Goal: Task Accomplishment & Management: Complete application form

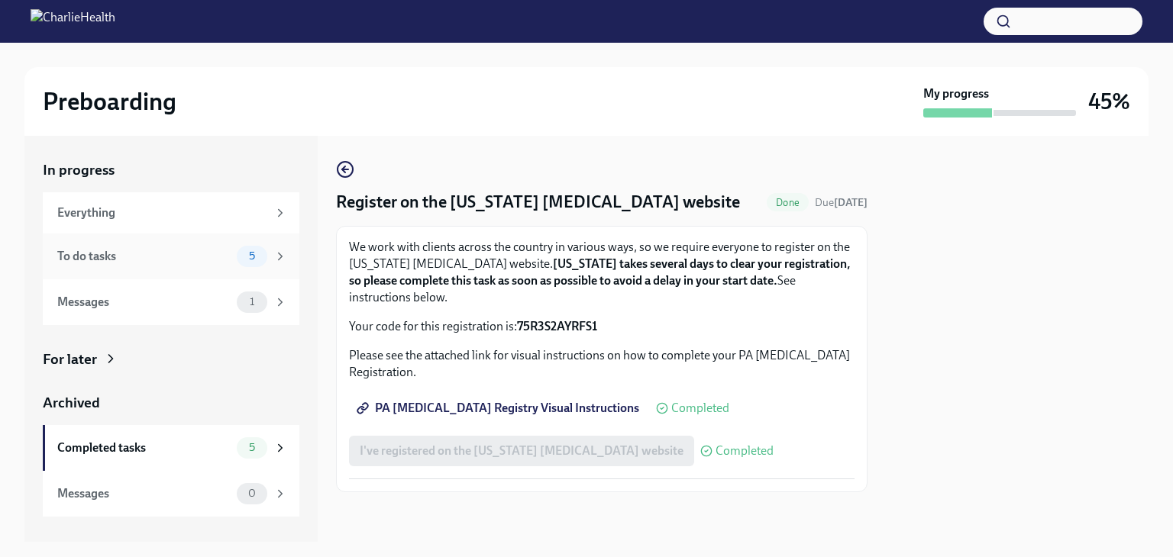
click at [144, 248] on div "To do tasks" at bounding box center [143, 256] width 173 height 17
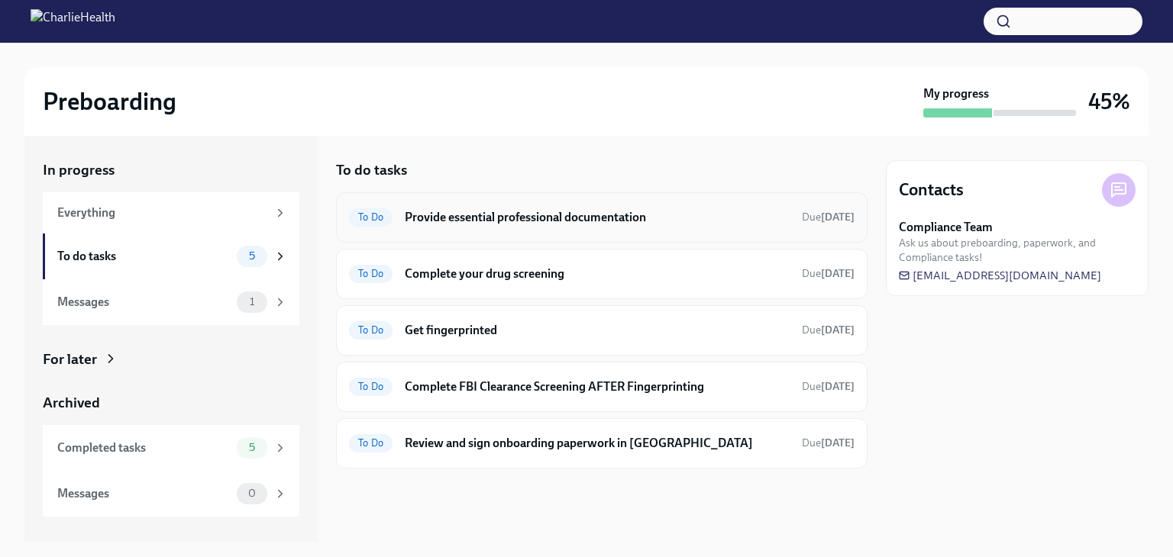
click at [589, 210] on h6 "Provide essential professional documentation" at bounding box center [597, 217] width 385 height 17
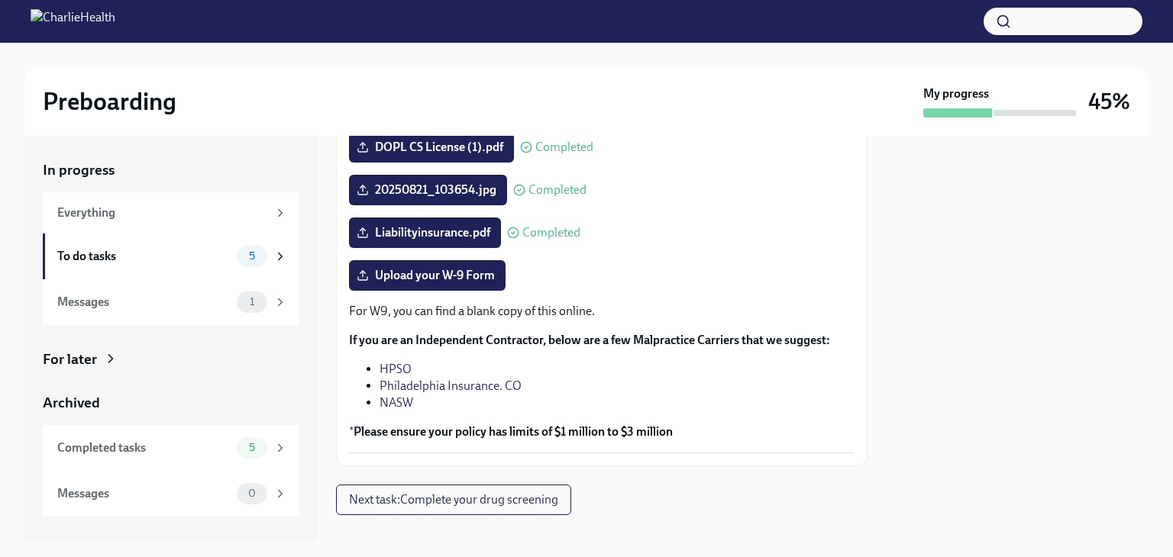
scroll to position [348, 0]
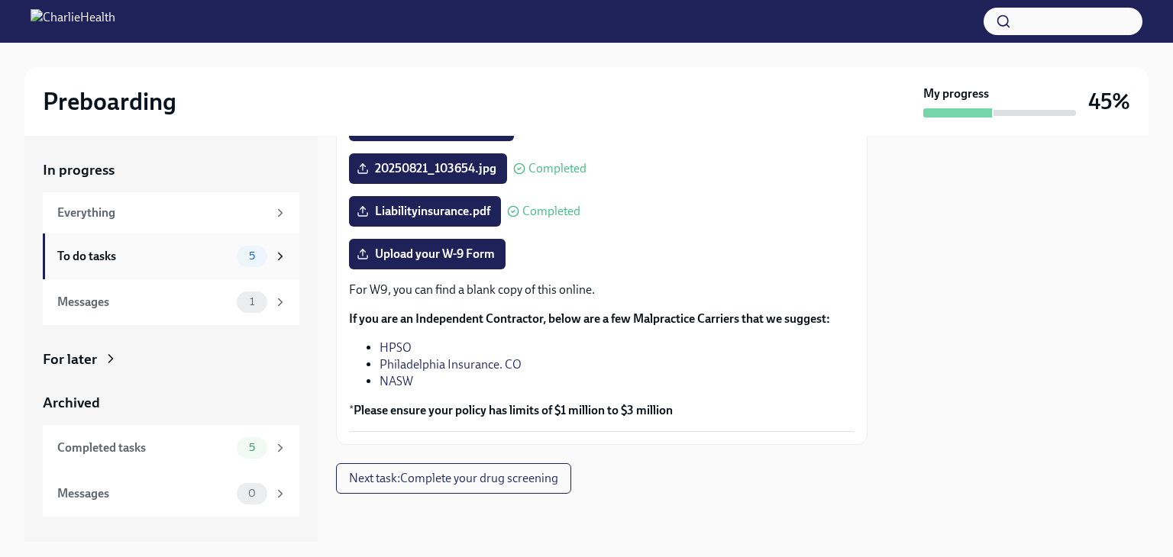
click at [114, 263] on div "To do tasks" at bounding box center [143, 256] width 173 height 17
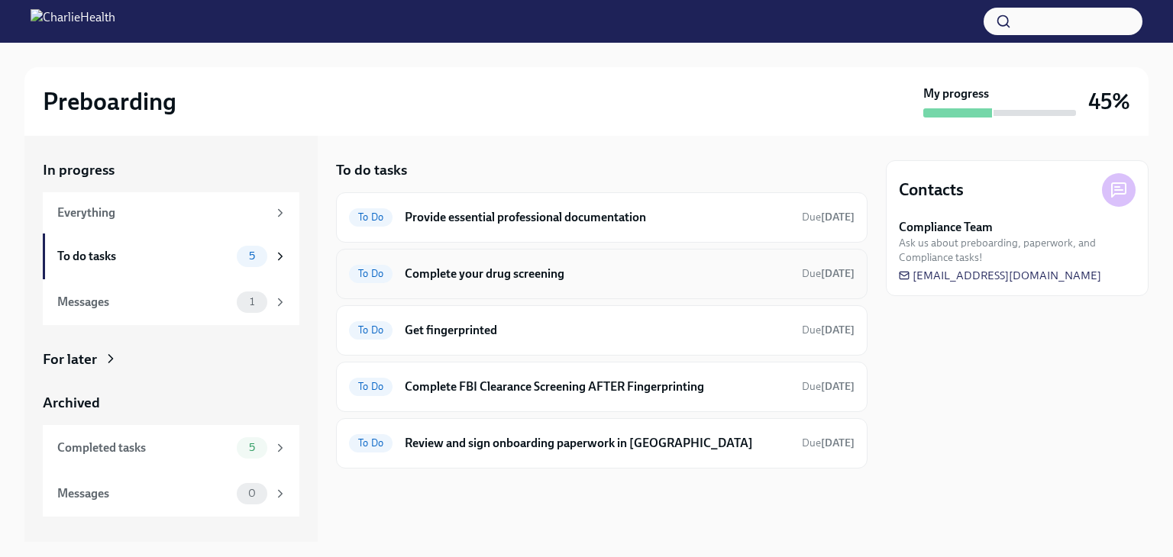
click at [455, 276] on h6 "Complete your drug screening" at bounding box center [597, 274] width 385 height 17
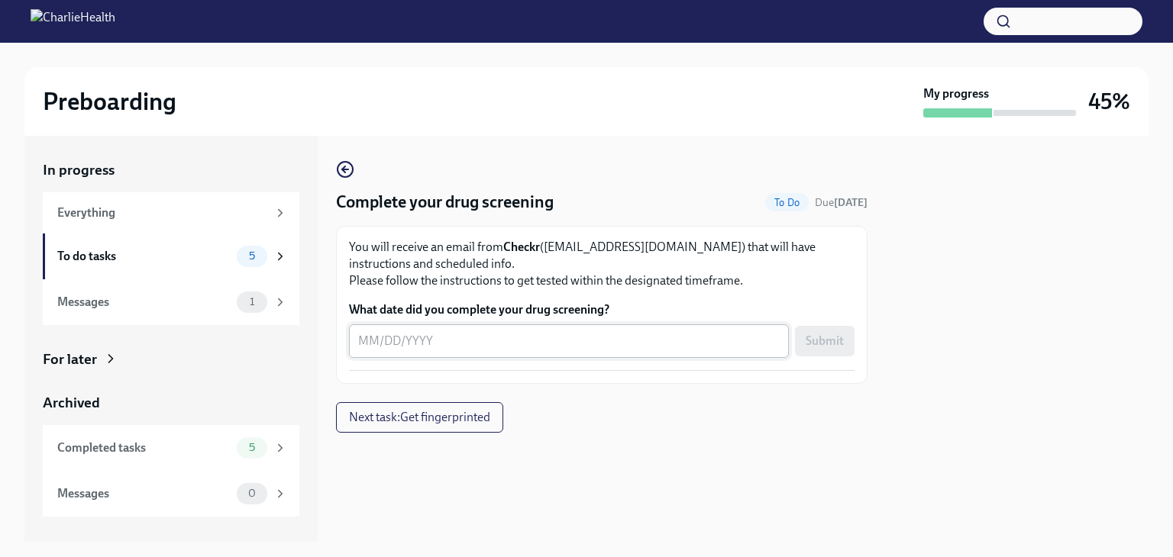
click at [379, 350] on div "x ​" at bounding box center [569, 342] width 440 height 34
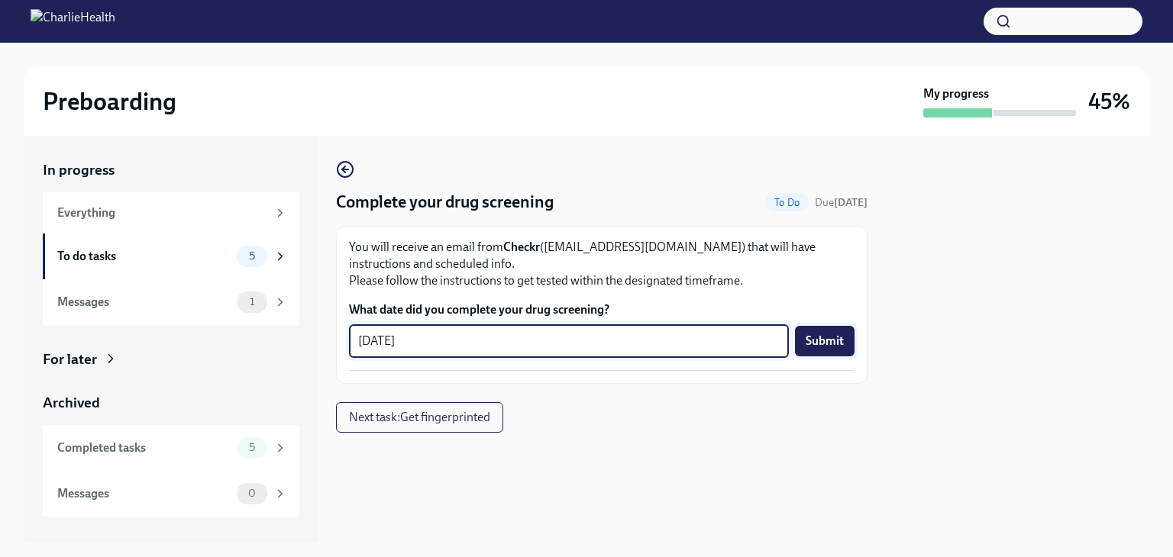
type textarea "[DATE]"
click at [822, 337] on span "Submit" at bounding box center [825, 341] width 38 height 15
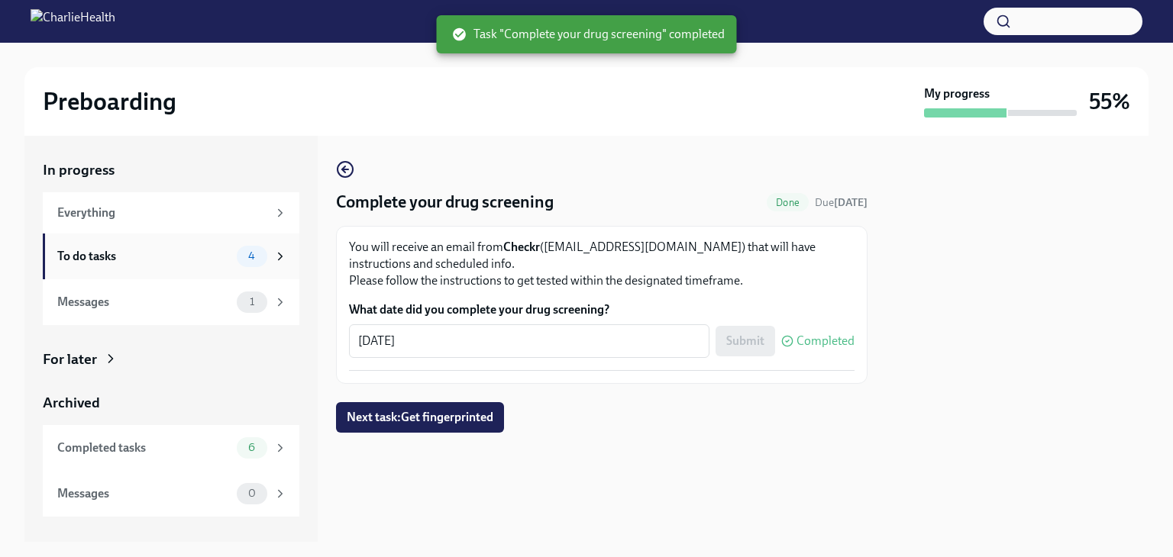
click at [171, 262] on div "To do tasks" at bounding box center [143, 256] width 173 height 17
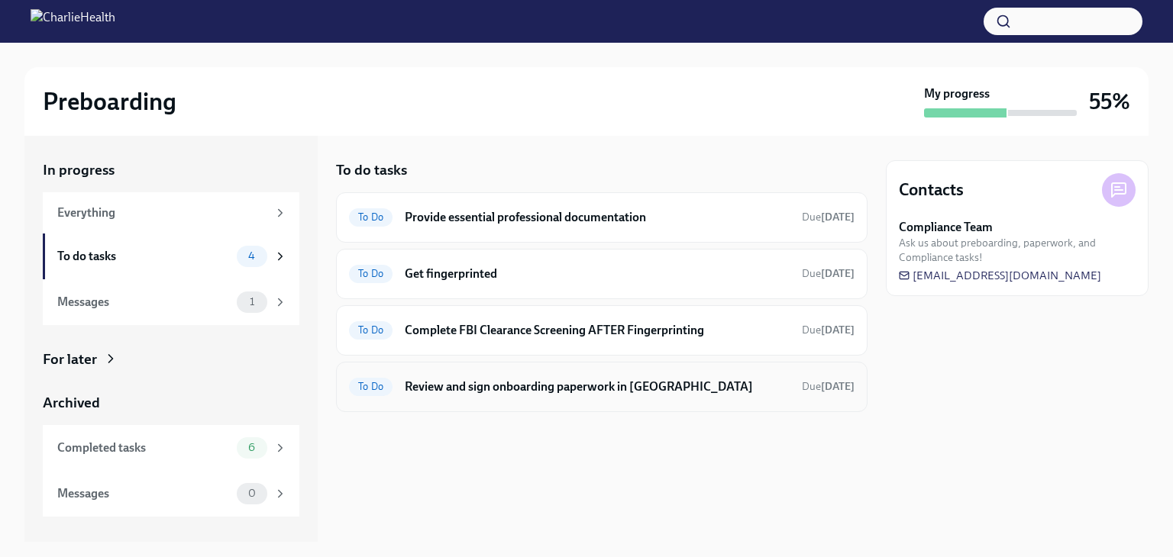
click at [560, 376] on div "To Do Review and sign onboarding paperwork in [GEOGRAPHIC_DATA] Due [DATE]" at bounding box center [601, 387] width 505 height 24
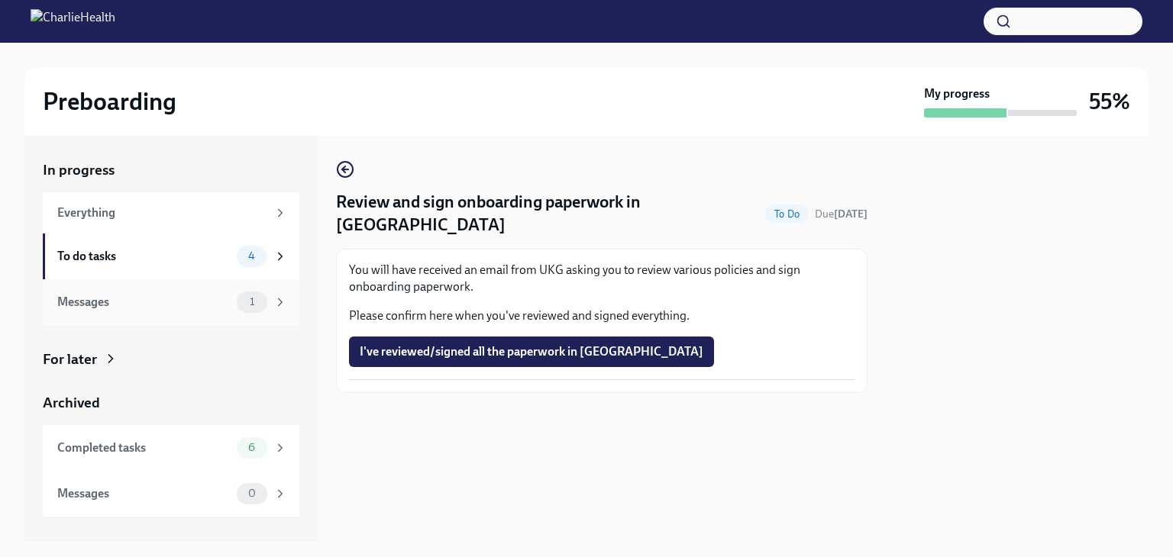
click at [206, 305] on div "Messages" at bounding box center [143, 302] width 173 height 17
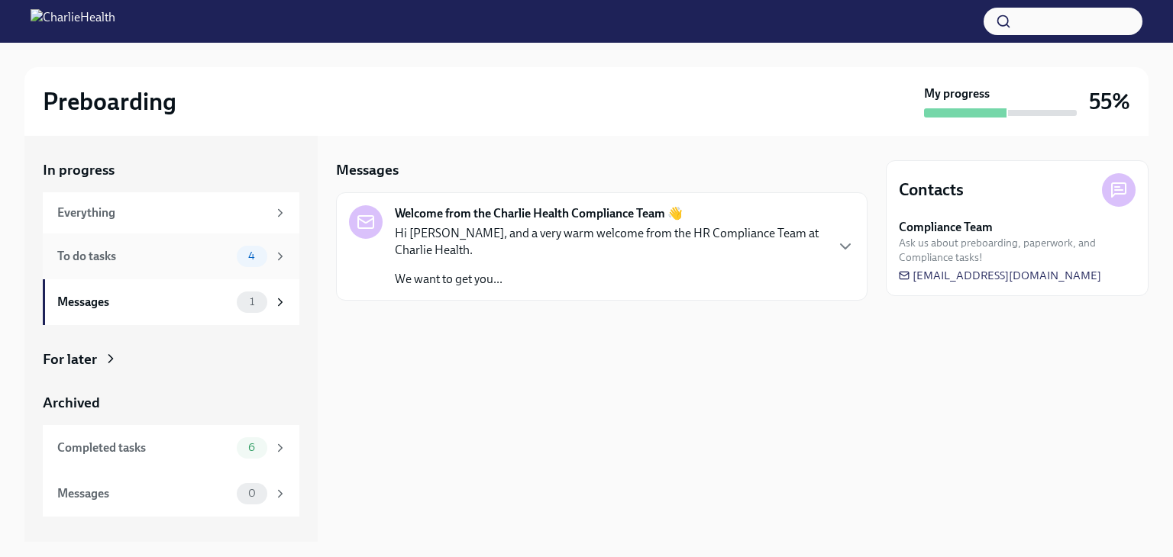
click at [189, 264] on div "To do tasks 4" at bounding box center [172, 256] width 230 height 21
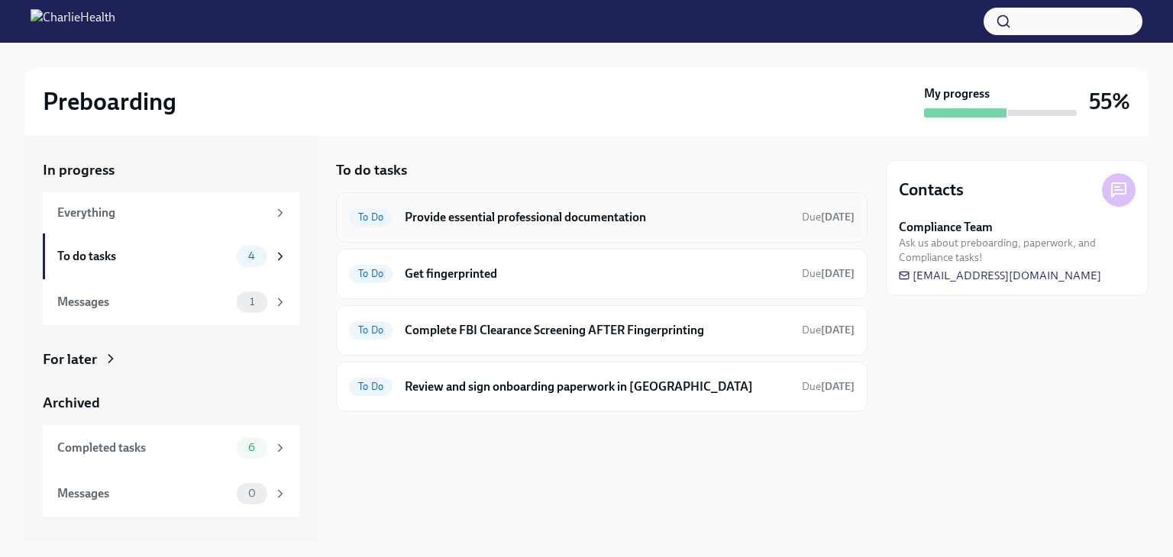
click at [574, 219] on h6 "Provide essential professional documentation" at bounding box center [597, 217] width 385 height 17
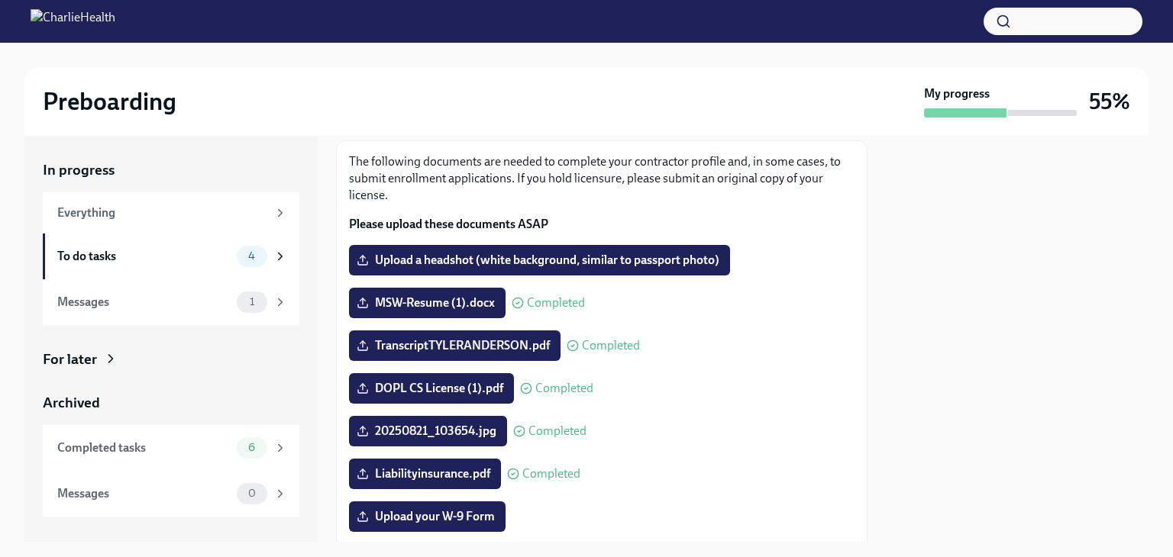
scroll to position [76, 0]
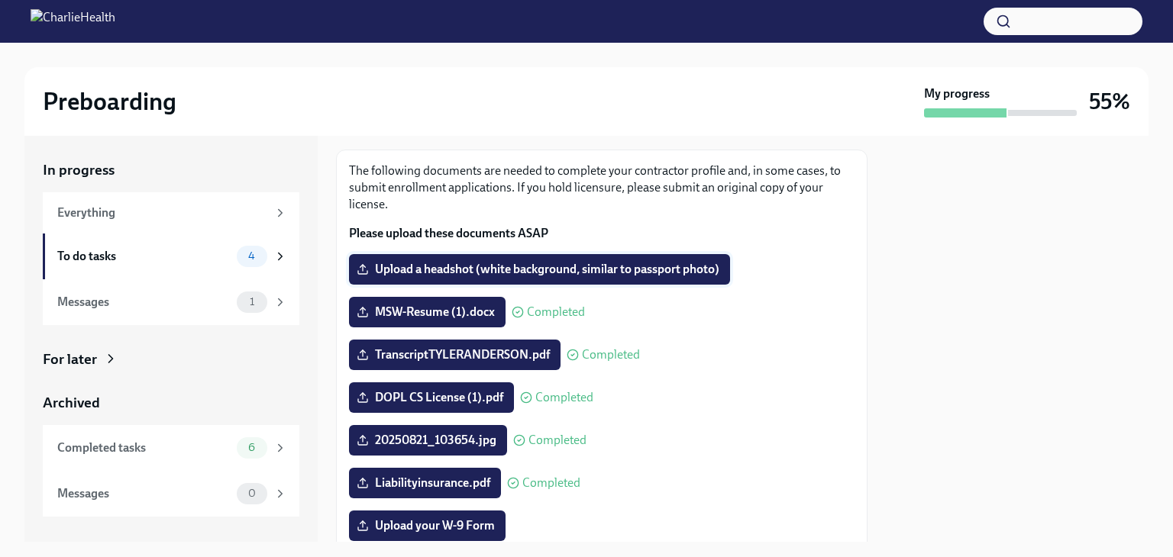
click at [534, 265] on span "Upload a headshot (white background, similar to passport photo)" at bounding box center [540, 269] width 360 height 15
click at [0, 0] on input "Upload a headshot (white background, similar to passport photo)" at bounding box center [0, 0] width 0 height 0
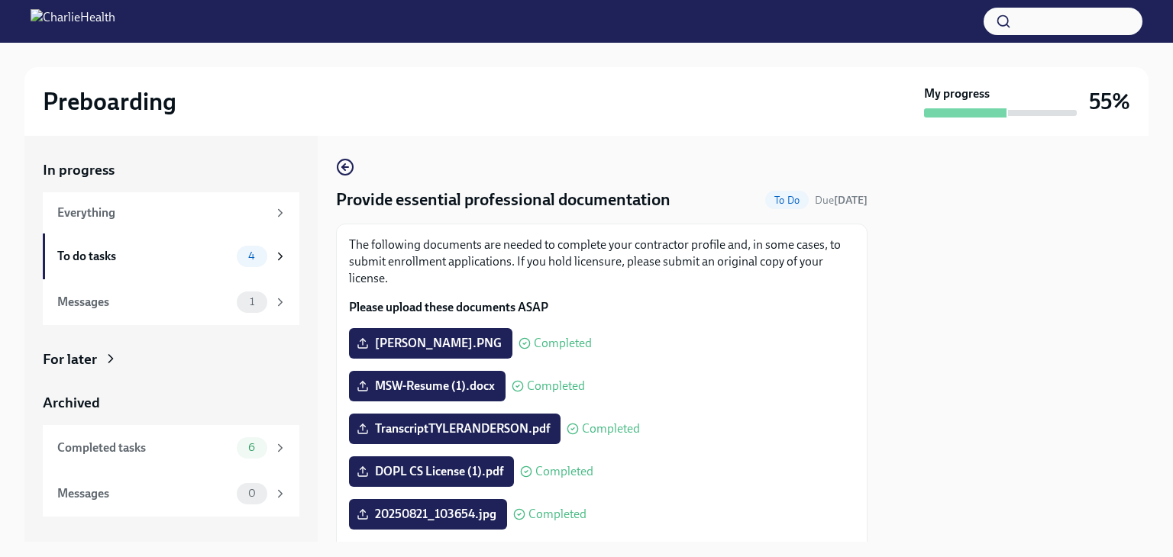
scroll to position [0, 0]
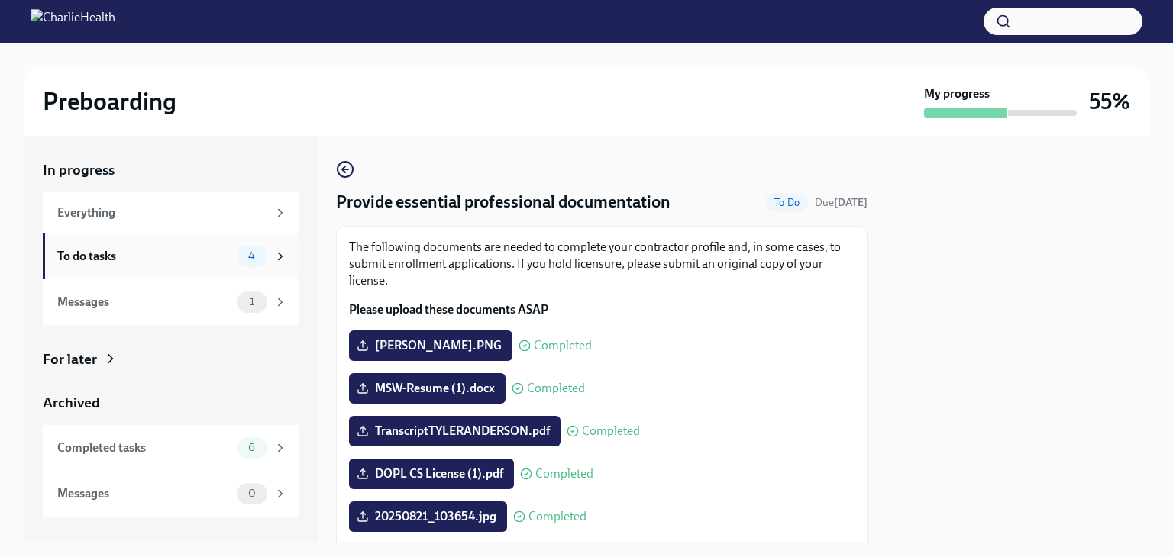
click at [177, 246] on div "To do tasks 4" at bounding box center [172, 256] width 230 height 21
